Goal: Navigation & Orientation: Find specific page/section

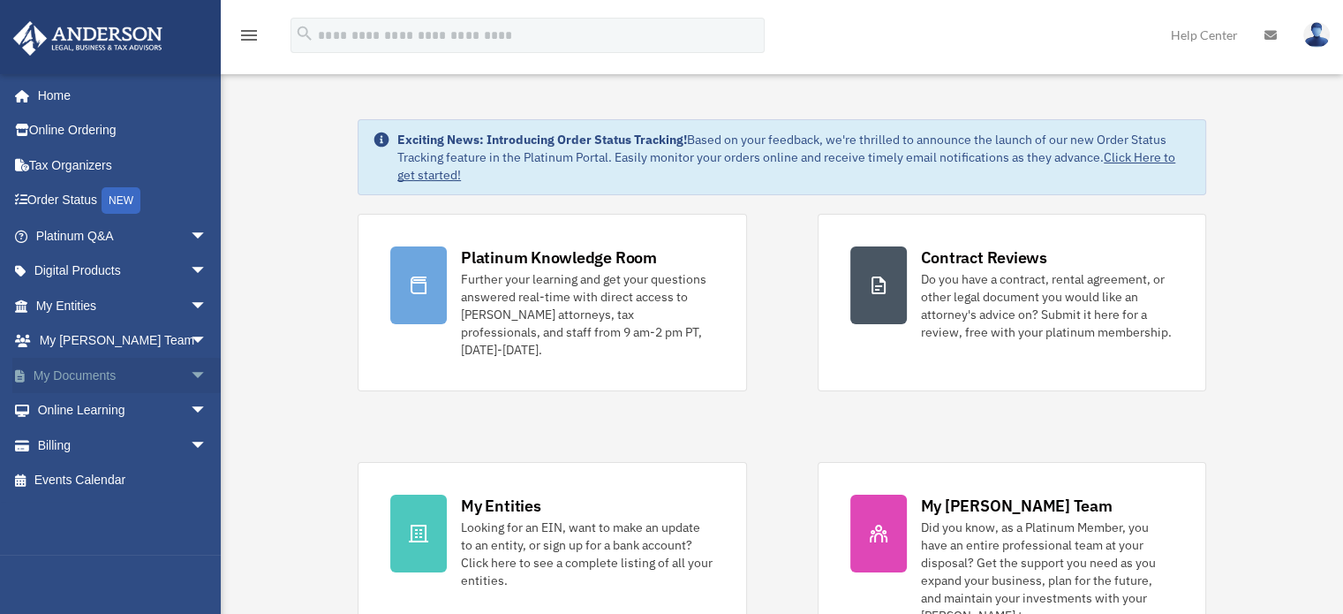
click at [190, 373] on span "arrow_drop_down" at bounding box center [207, 376] width 35 height 36
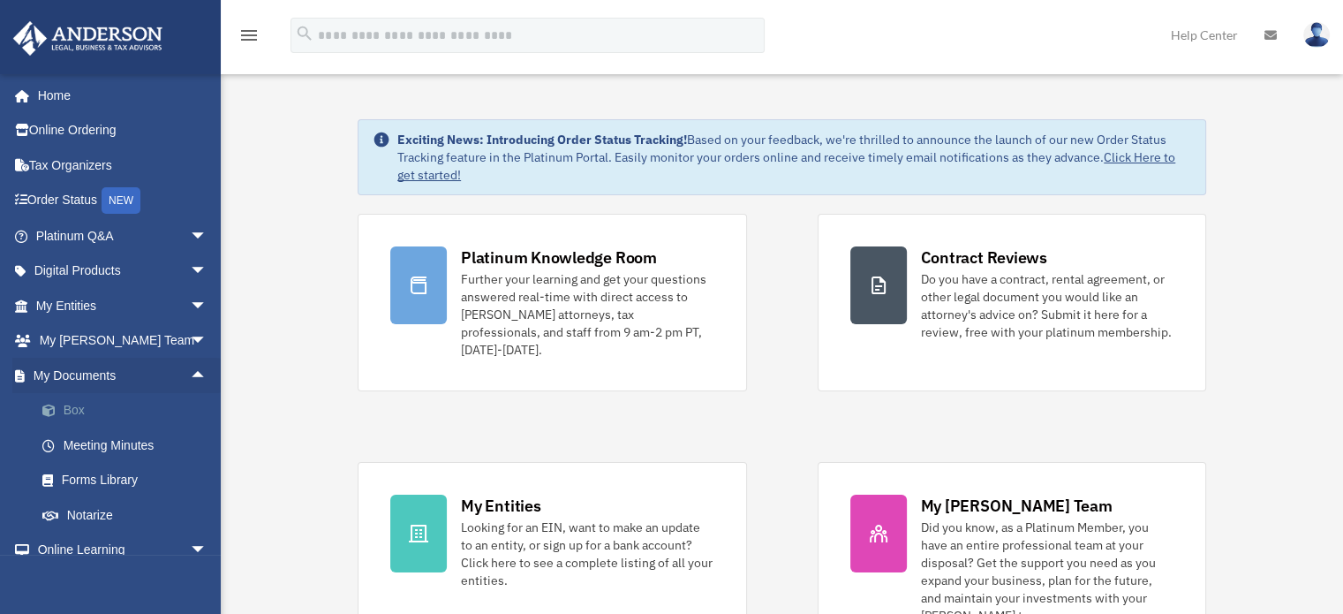
click at [94, 411] on link "Box" at bounding box center [129, 410] width 209 height 35
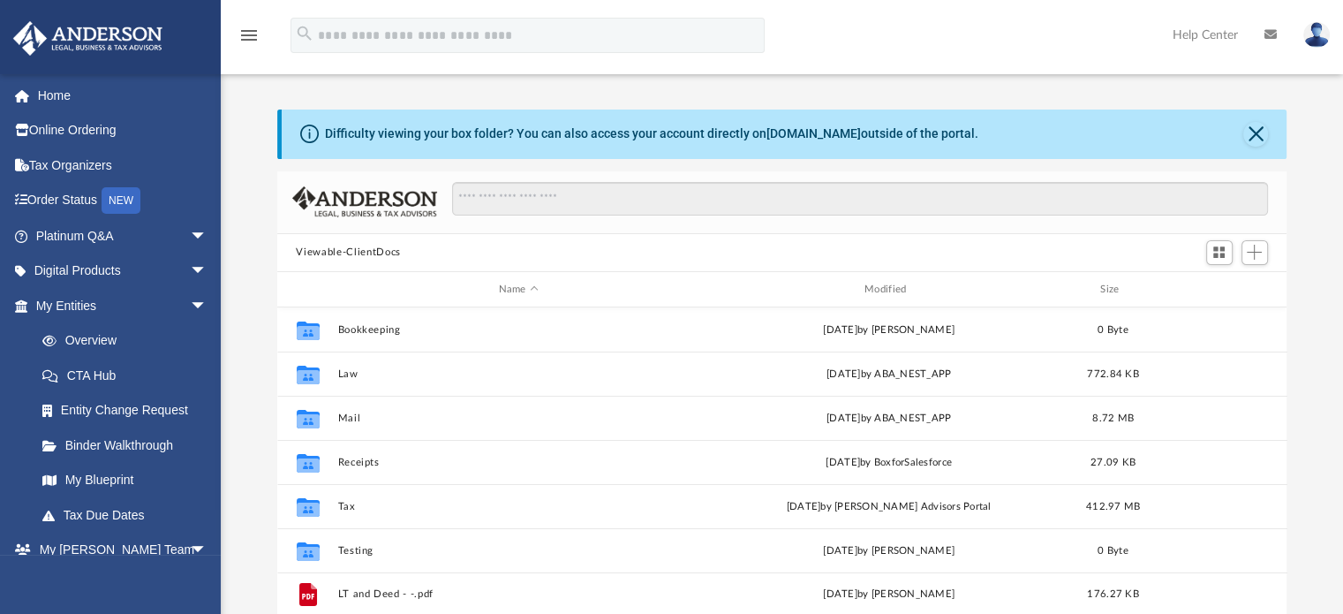
click at [1320, 33] on img at bounding box center [1316, 35] width 26 height 26
click at [1317, 35] on img at bounding box center [1316, 35] width 26 height 26
click at [1074, 34] on div "menu search Site Menu add bob.apples@andersonadvisors.com My Profile Reset Pass…" at bounding box center [671, 43] width 1317 height 60
click at [102, 76] on div "Home Online Ordering Tax Organizers Order Status NEW Platinum Q&A arrow_drop_do…" at bounding box center [117, 588] width 234 height 1030
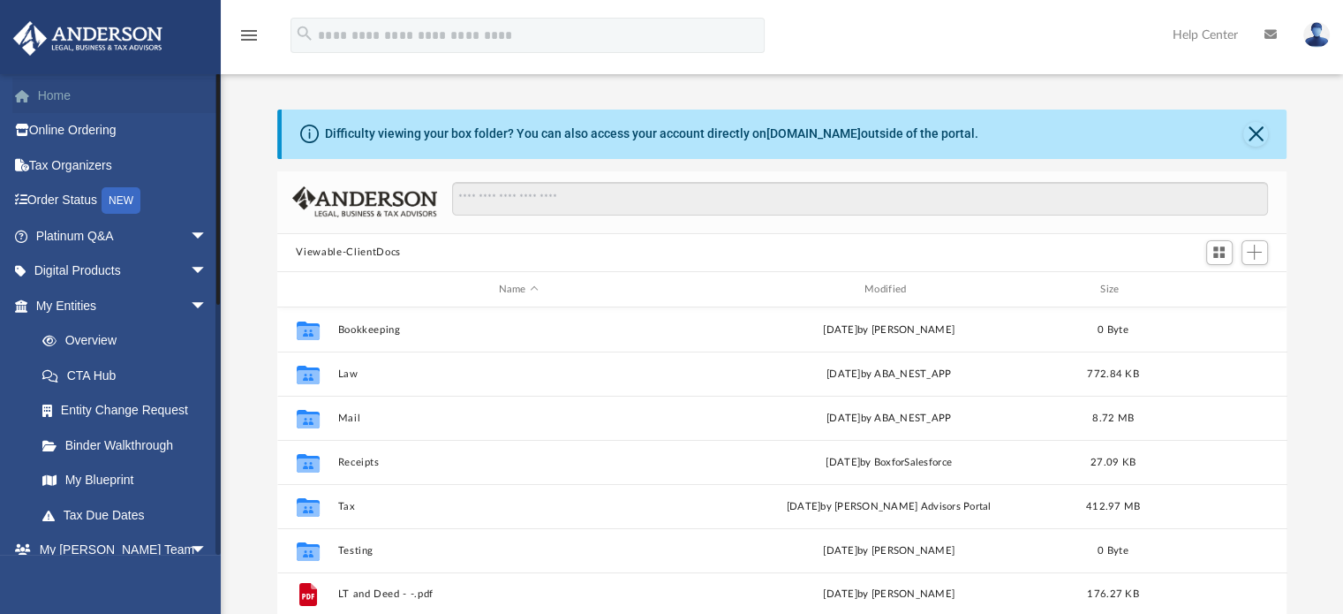
click at [98, 85] on link "Home" at bounding box center [123, 95] width 222 height 35
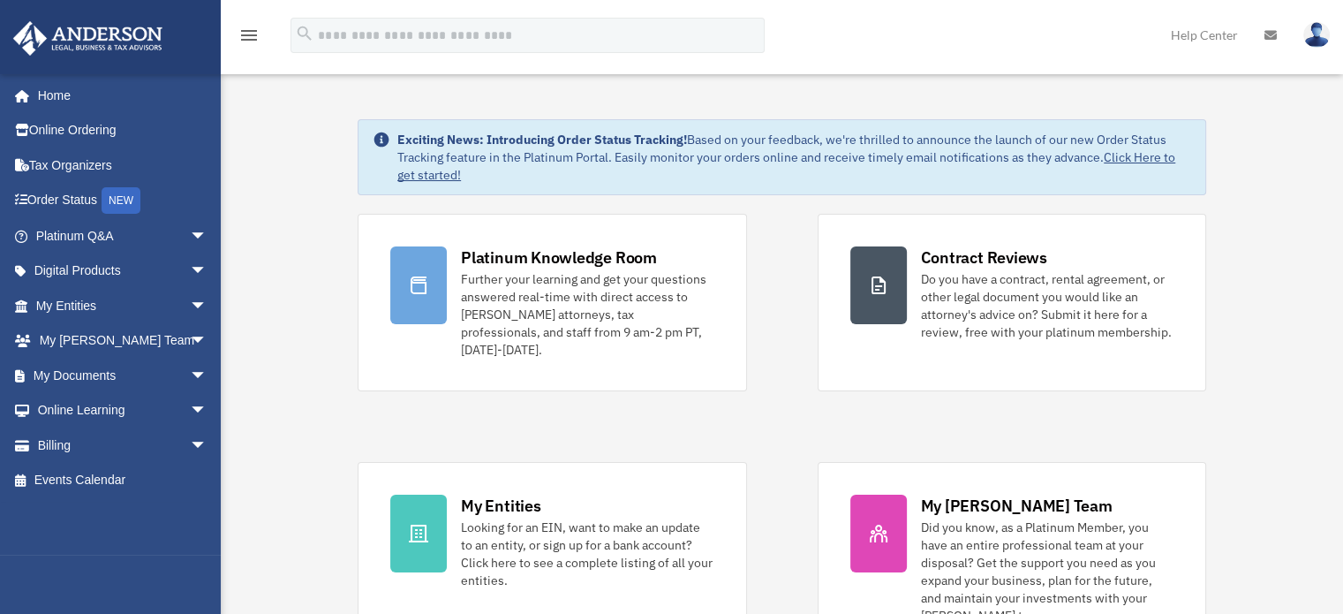
click at [1319, 36] on img at bounding box center [1316, 35] width 26 height 26
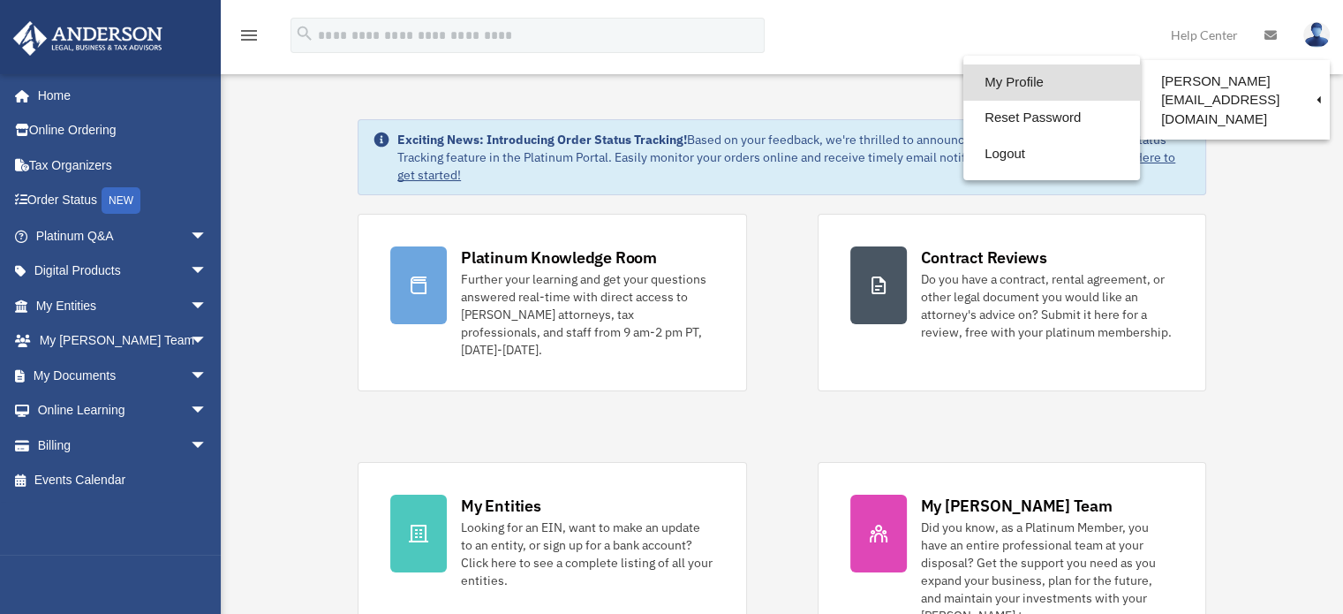
click at [963, 85] on link "My Profile" at bounding box center [1051, 82] width 177 height 36
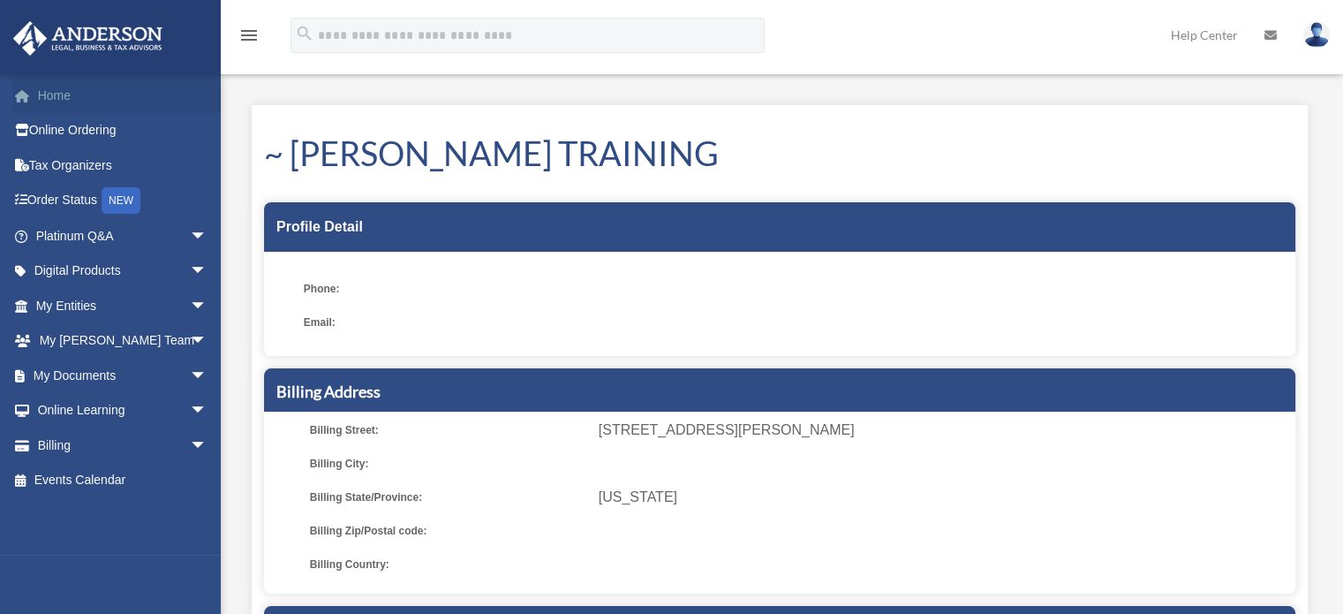
click at [38, 81] on link "Home" at bounding box center [123, 95] width 222 height 35
